Goal: Information Seeking & Learning: Learn about a topic

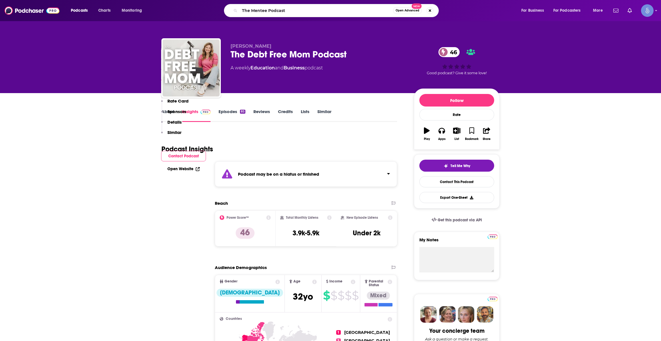
scroll to position [519, 0]
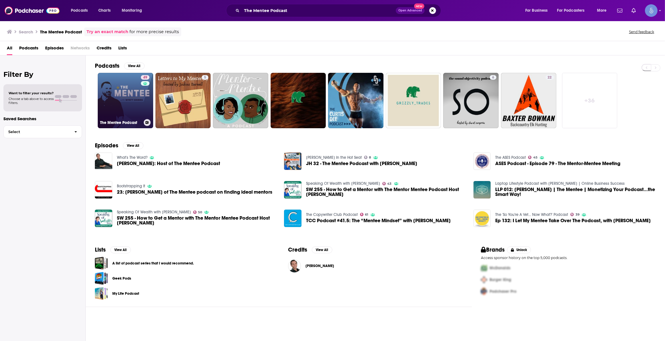
click at [121, 86] on link "49 The Mentee Podcast" at bounding box center [125, 100] width 55 height 55
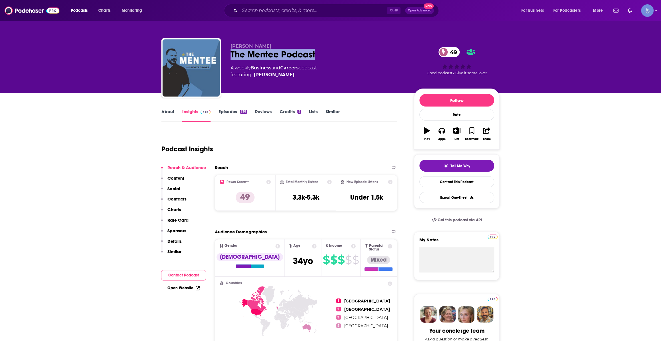
drag, startPoint x: 323, startPoint y: 54, endPoint x: 230, endPoint y: 54, distance: 93.4
click at [230, 54] on div "[PERSON_NAME] The Mentee Podcast 49 A weekly Business and Careers podcast featu…" at bounding box center [330, 69] width 338 height 62
copy h2 "The Mentee Podcast"
